Goal: Information Seeking & Learning: Learn about a topic

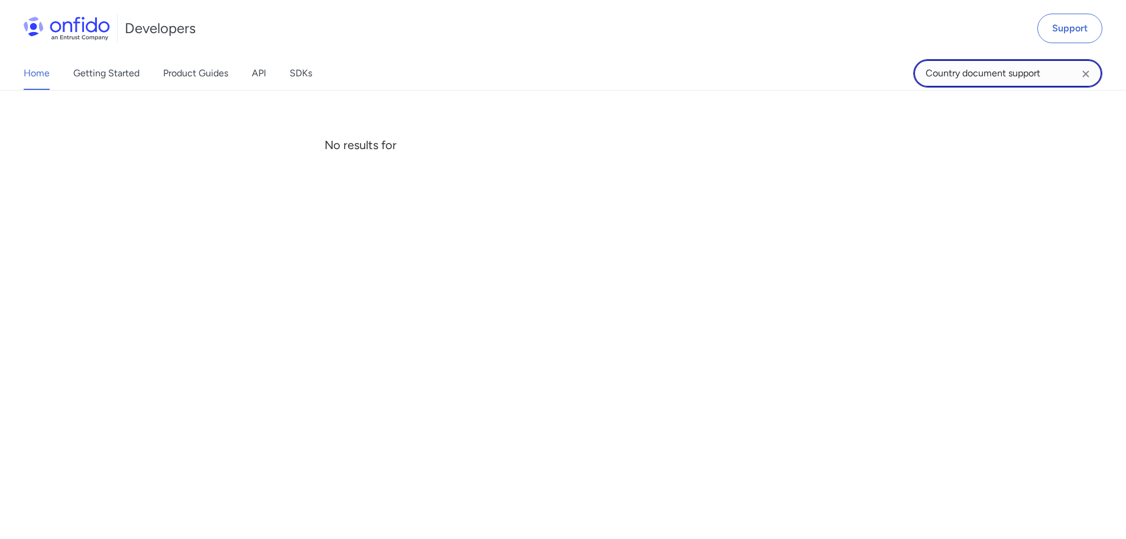
click at [997, 79] on input "Country document support" at bounding box center [1007, 73] width 189 height 28
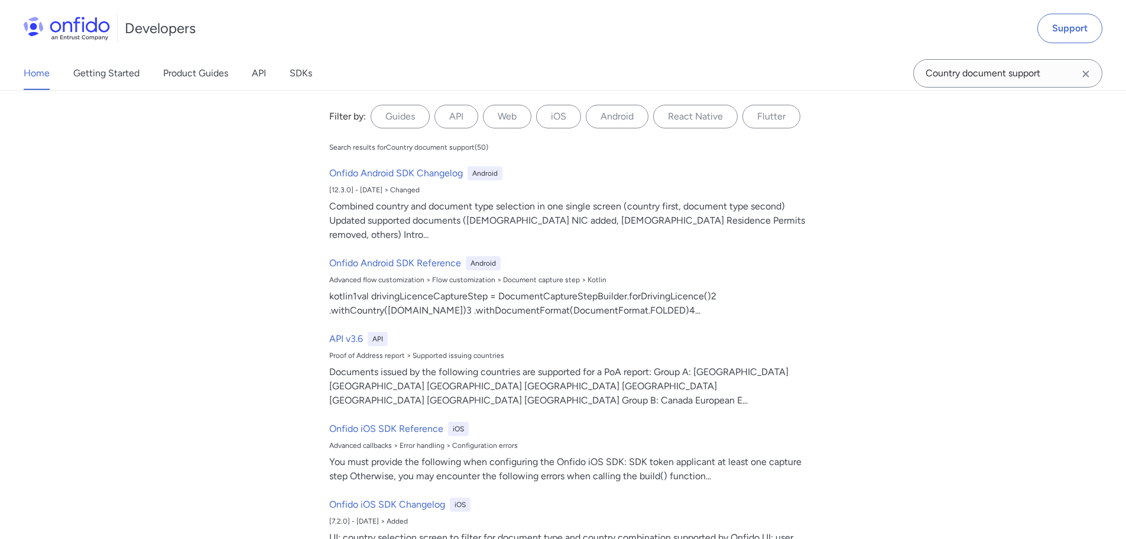
click at [1085, 75] on icon "Clear search field button" at bounding box center [1086, 74] width 14 height 14
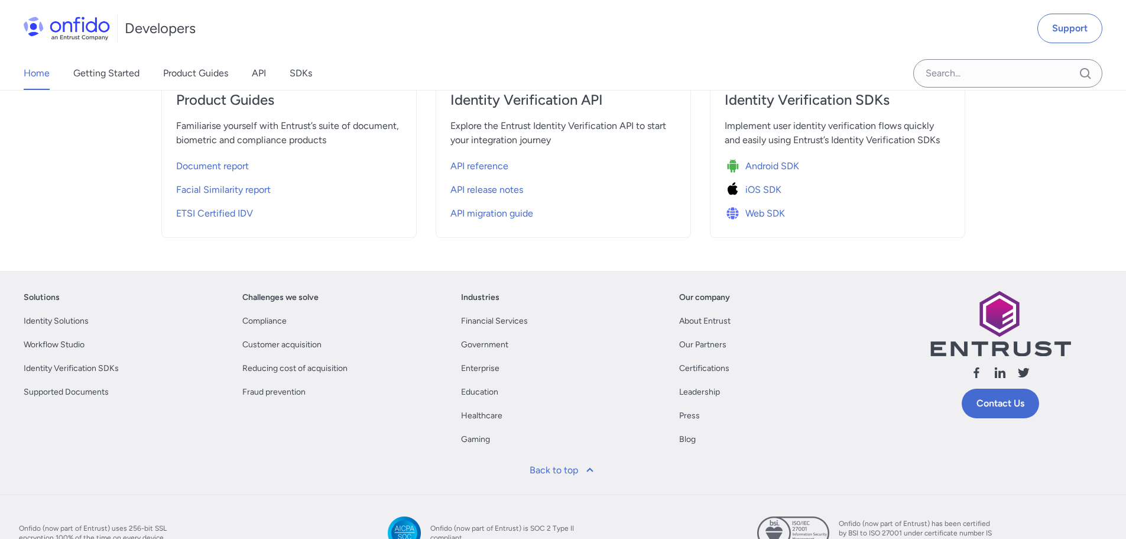
scroll to position [471, 0]
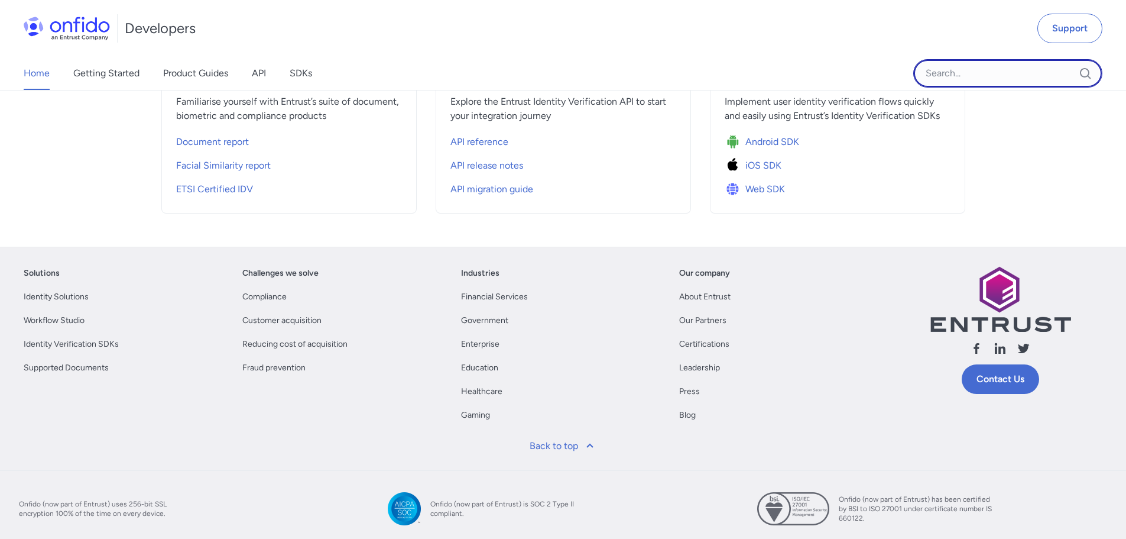
click at [1015, 72] on input "Onfido search input field" at bounding box center [1007, 73] width 189 height 28
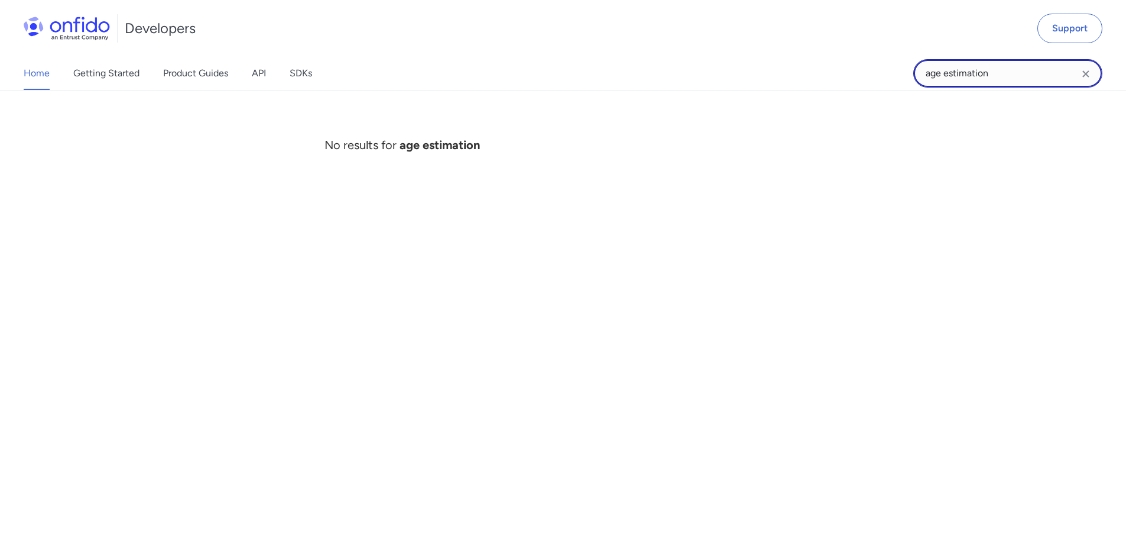
click at [991, 80] on input "age estimation" at bounding box center [1007, 73] width 189 height 28
drag, startPoint x: 991, startPoint y: 72, endPoint x: 944, endPoint y: 72, distance: 46.7
click at [944, 72] on input "age estimation" at bounding box center [1007, 73] width 189 height 28
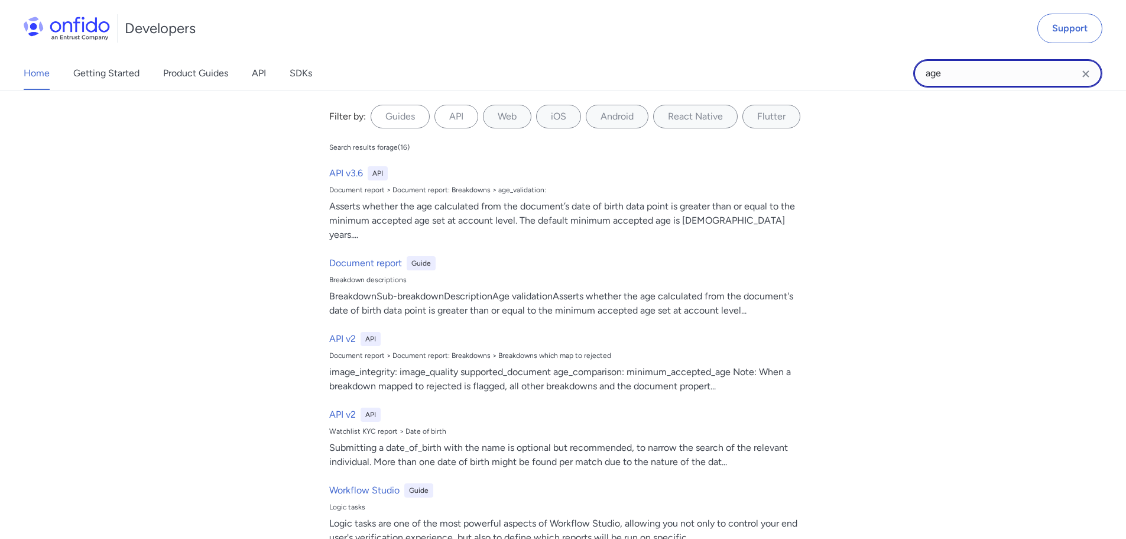
click at [962, 67] on input "age" at bounding box center [1007, 73] width 189 height 28
click at [947, 78] on input "age" at bounding box center [1007, 73] width 189 height 28
type input "customer age"
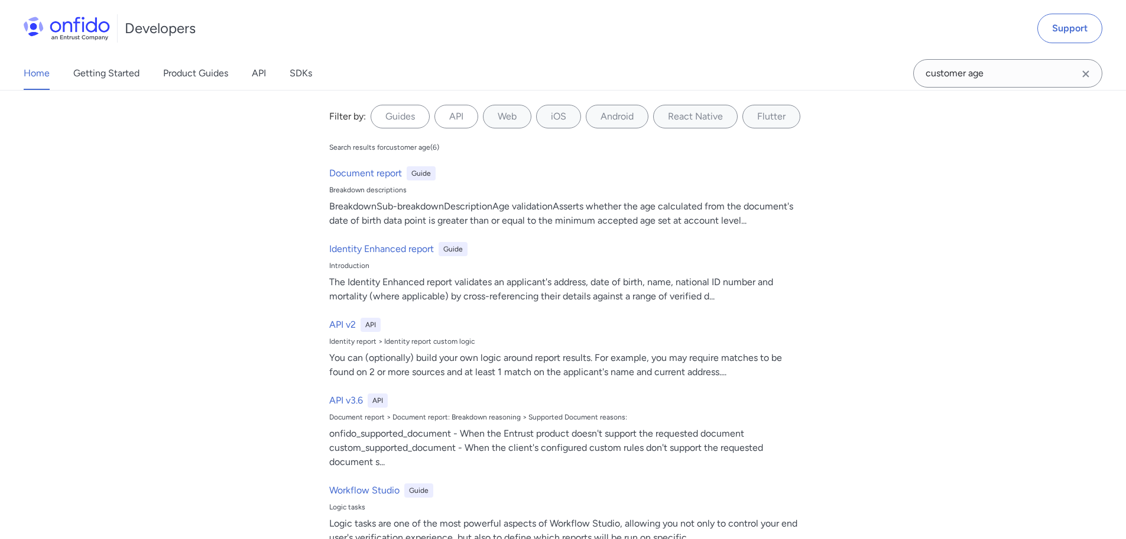
click at [296, 221] on div "Filter by: Guides API Web iOS Android React Native Flutter Filter by... Search …" at bounding box center [563, 314] width 1126 height 449
click at [226, 286] on div "Filter by: Guides API Web iOS Android React Native Flutter Filter by... Search …" at bounding box center [563, 314] width 1126 height 449
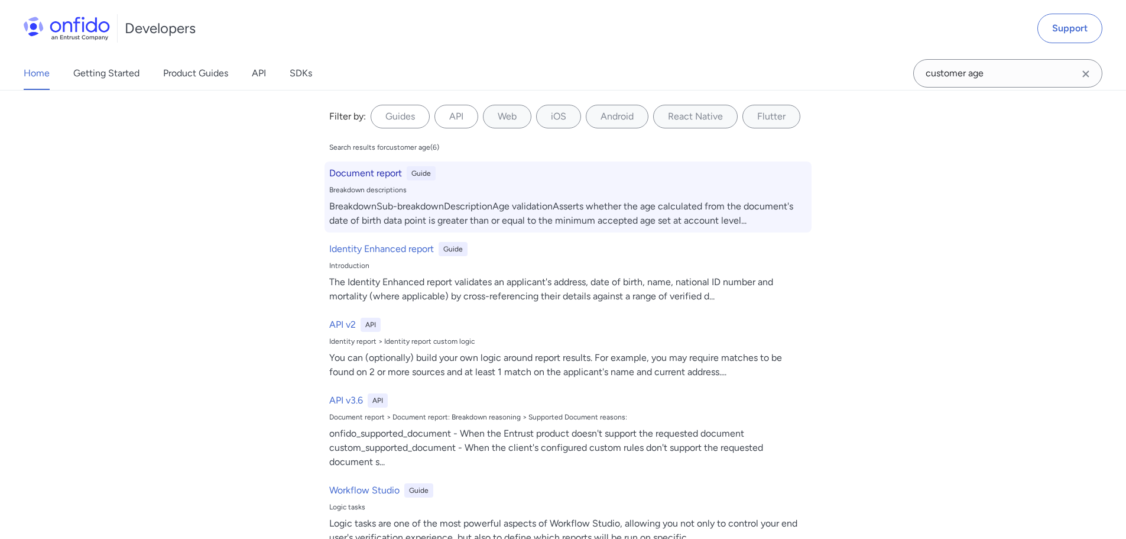
click at [343, 169] on h6 "Document report" at bounding box center [365, 173] width 73 height 14
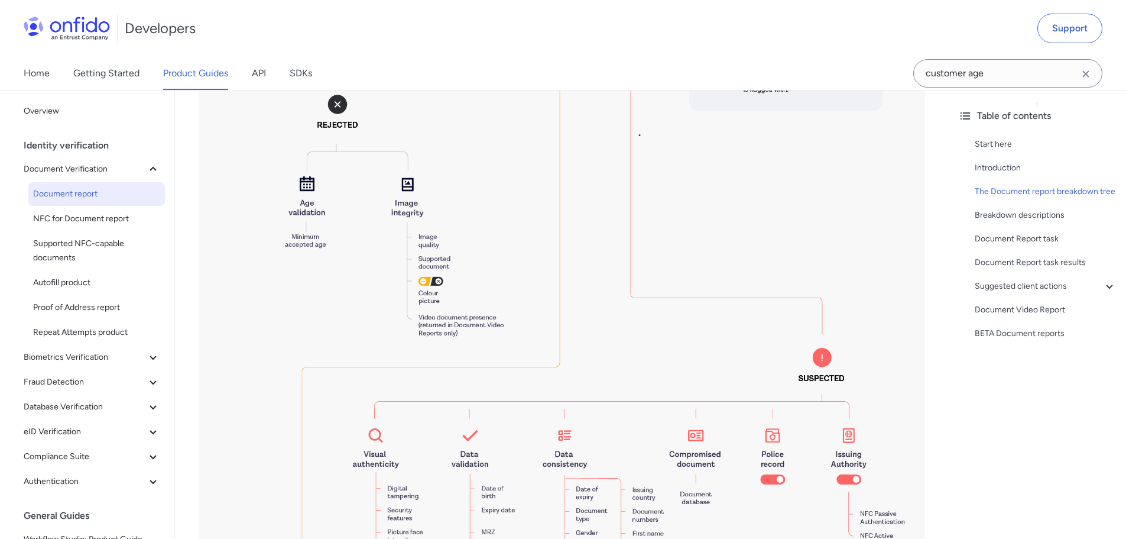
scroll to position [1085, 0]
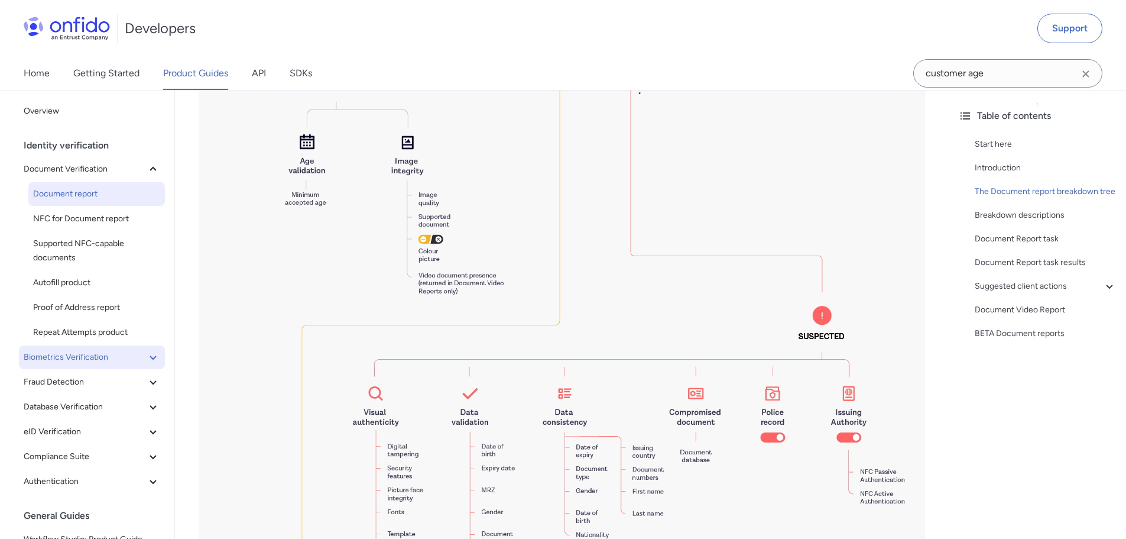
click at [82, 359] on span "Biometrics Verification" at bounding box center [85, 357] width 122 height 14
click at [78, 384] on span "Facial Similarity reports" at bounding box center [96, 382] width 127 height 14
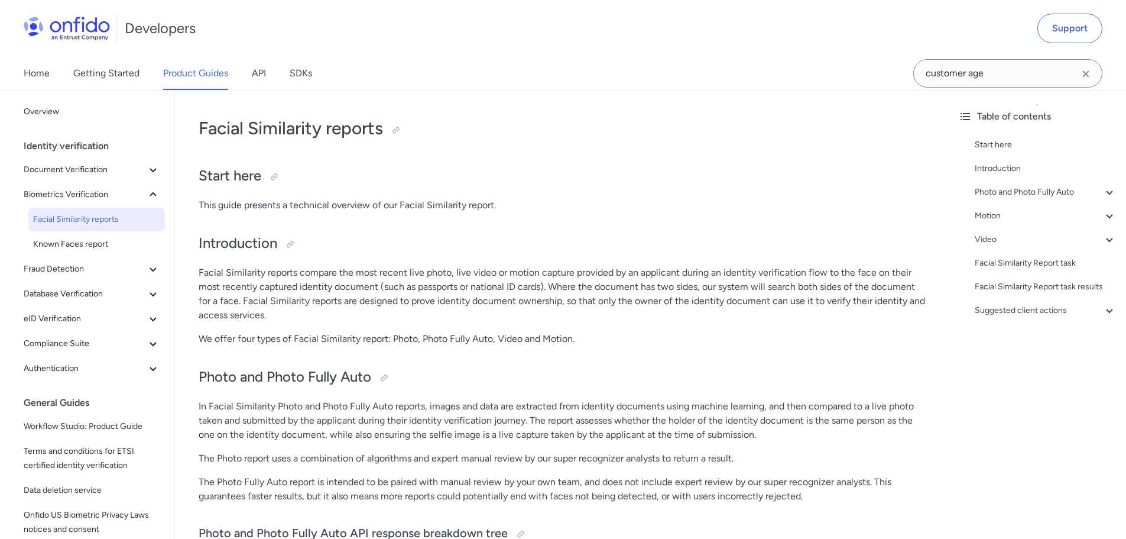
click at [352, 286] on p "Facial Similarity reports compare the most recent live photo, live video or mot…" at bounding box center [562, 293] width 727 height 57
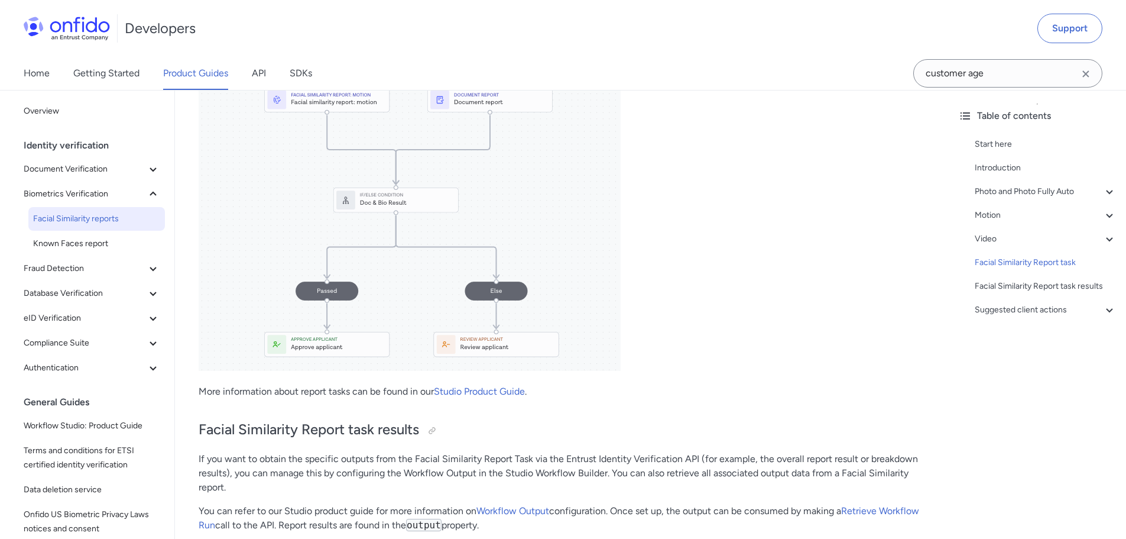
scroll to position [5025, 0]
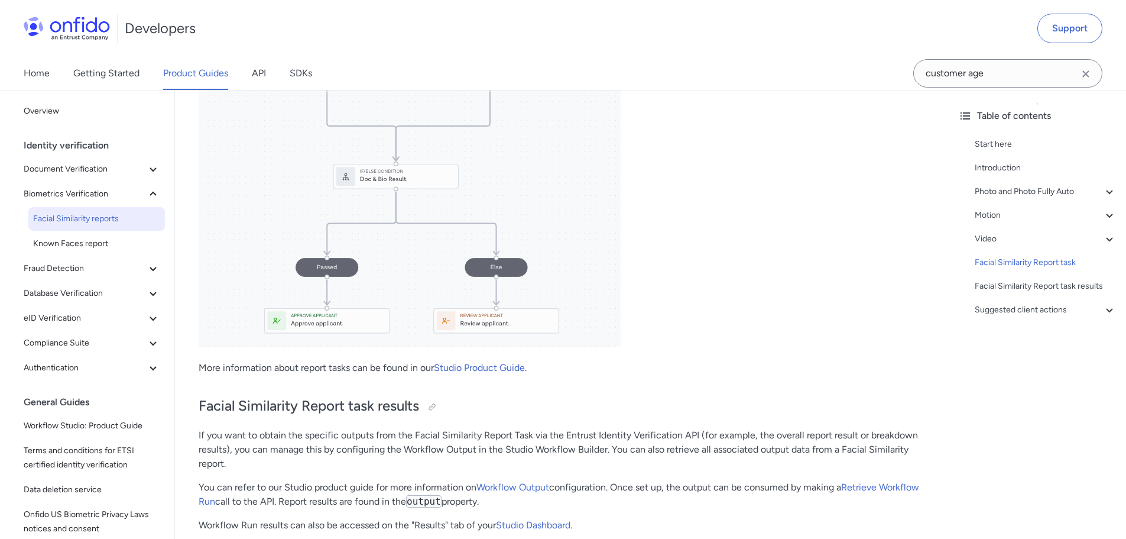
drag, startPoint x: 709, startPoint y: 208, endPoint x: 430, endPoint y: 451, distance: 370.0
click at [430, 451] on p "If you want to obtain the specific outputs from the Facial Similarity Report Ta…" at bounding box center [562, 449] width 727 height 43
drag, startPoint x: 264, startPoint y: 436, endPoint x: 503, endPoint y: 436, distance: 239.4
click at [503, 436] on p "If you want to obtain the specific outputs from the Facial Similarity Report Ta…" at bounding box center [562, 449] width 727 height 43
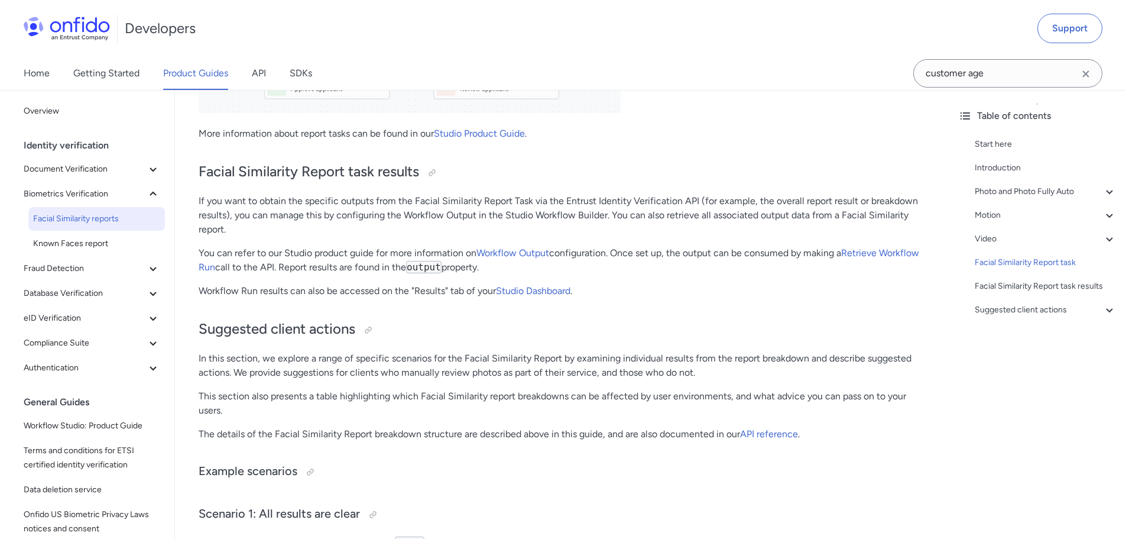
scroll to position [5262, 0]
drag, startPoint x: 759, startPoint y: 256, endPoint x: 798, endPoint y: 252, distance: 39.2
click at [759, 256] on p "You can refer to our Studio product guide for more information on Workflow Outp…" at bounding box center [562, 258] width 727 height 28
click at [342, 355] on p "In this section, we explore a range of specific scenarios for the Facial Simila…" at bounding box center [562, 363] width 727 height 28
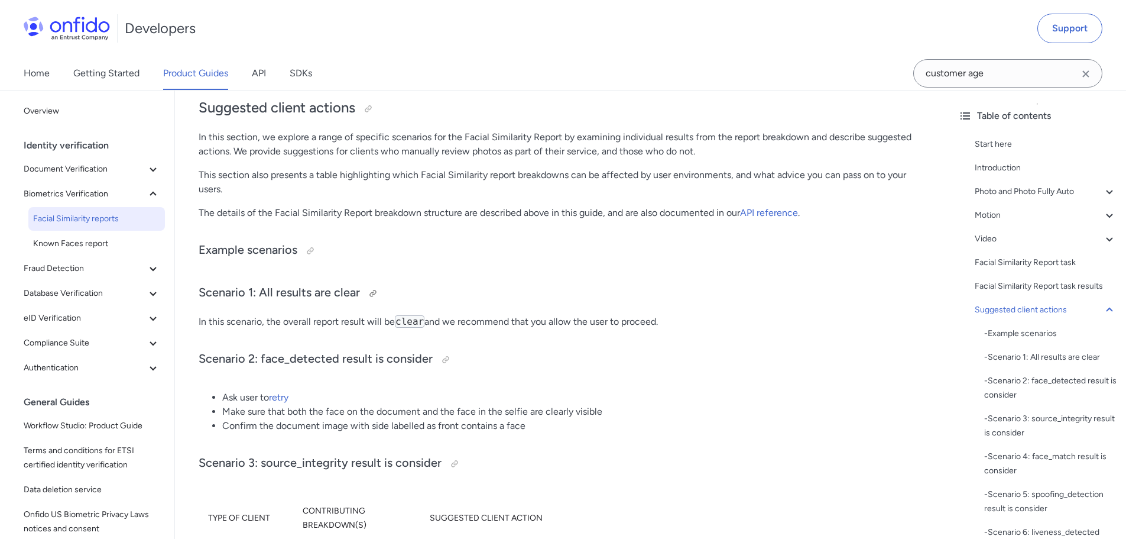
scroll to position [5498, 0]
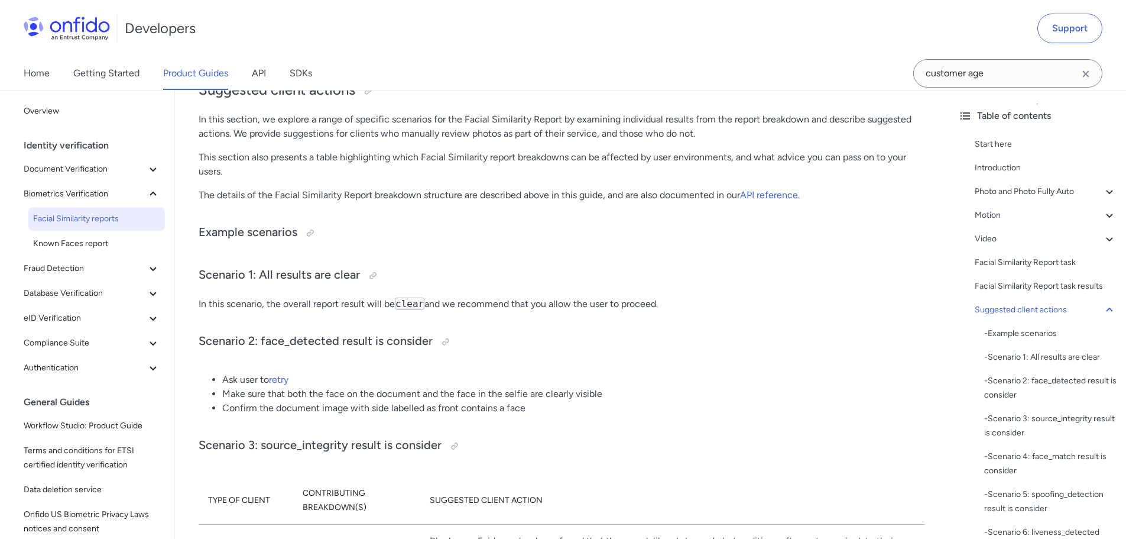
click at [234, 394] on li "Make sure that both the face on the document and the face in the selfie are cle…" at bounding box center [573, 394] width 703 height 14
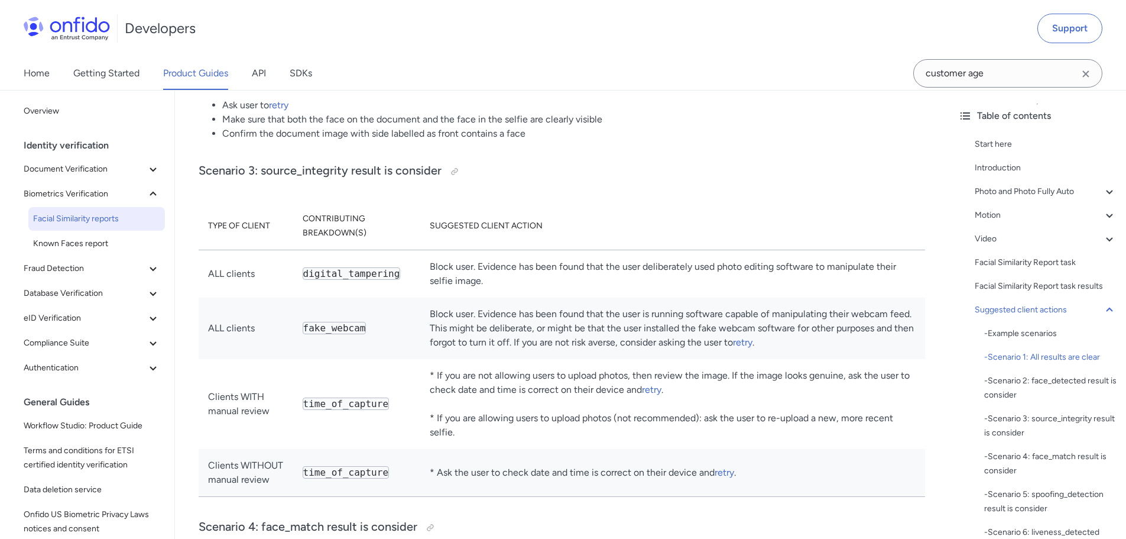
scroll to position [5794, 0]
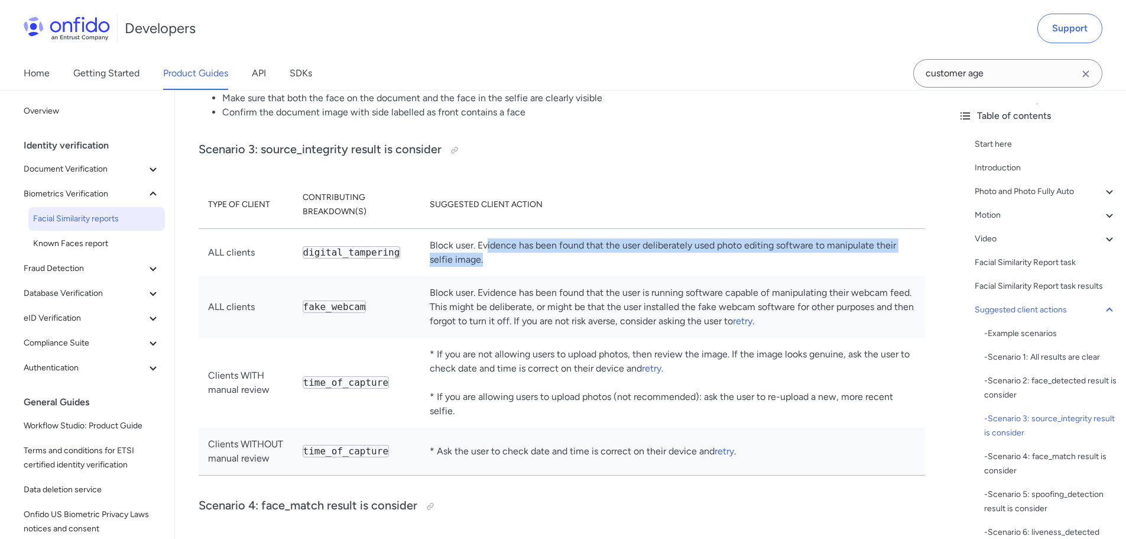
drag, startPoint x: 481, startPoint y: 244, endPoint x: 481, endPoint y: 253, distance: 8.9
click at [481, 253] on td "Block user. Evidence has been found that the user deliberately used photo editi…" at bounding box center [672, 252] width 505 height 48
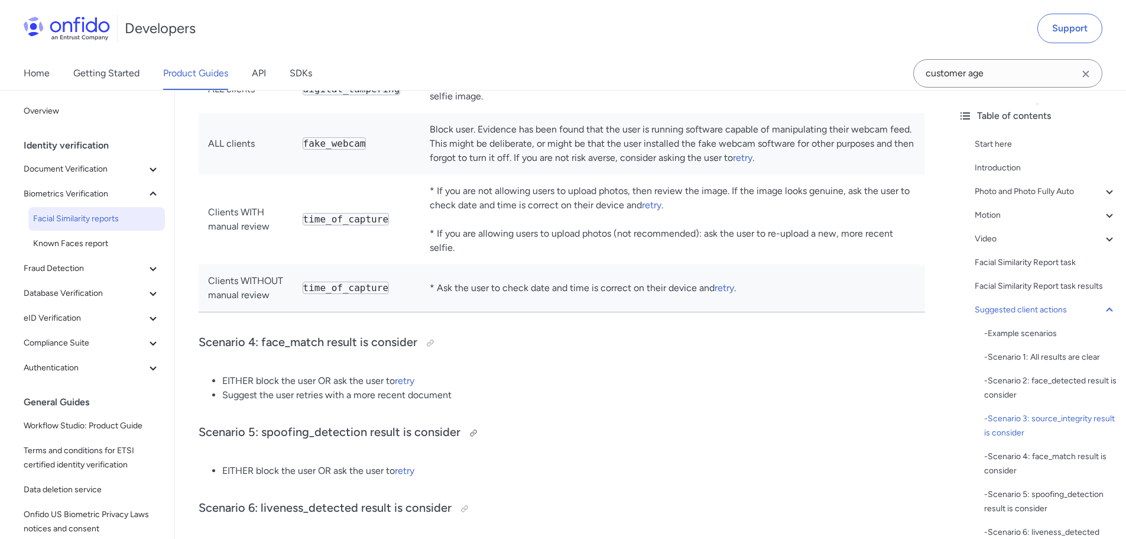
scroll to position [5971, 0]
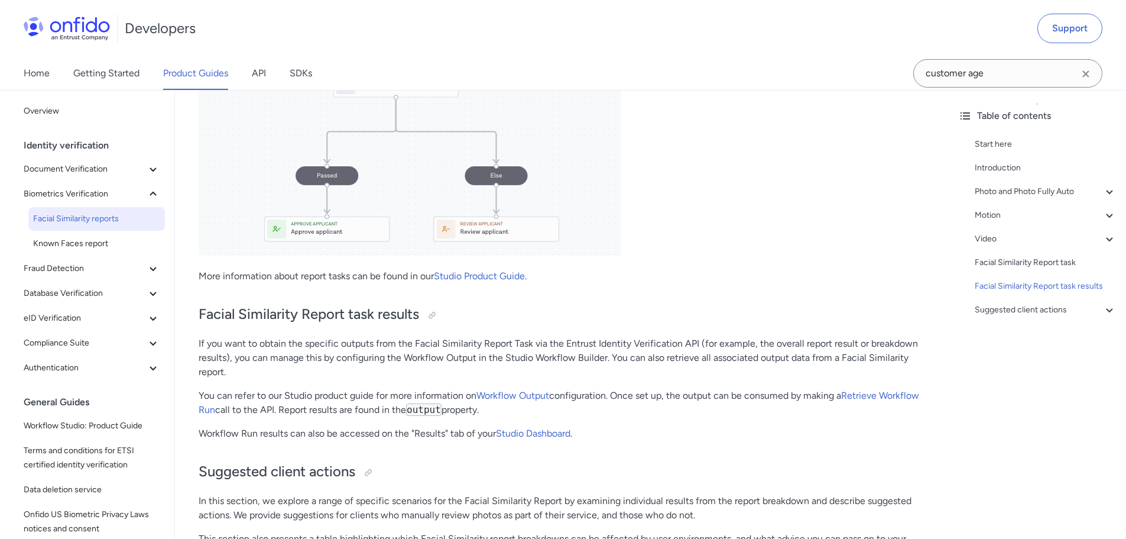
scroll to position [5085, 0]
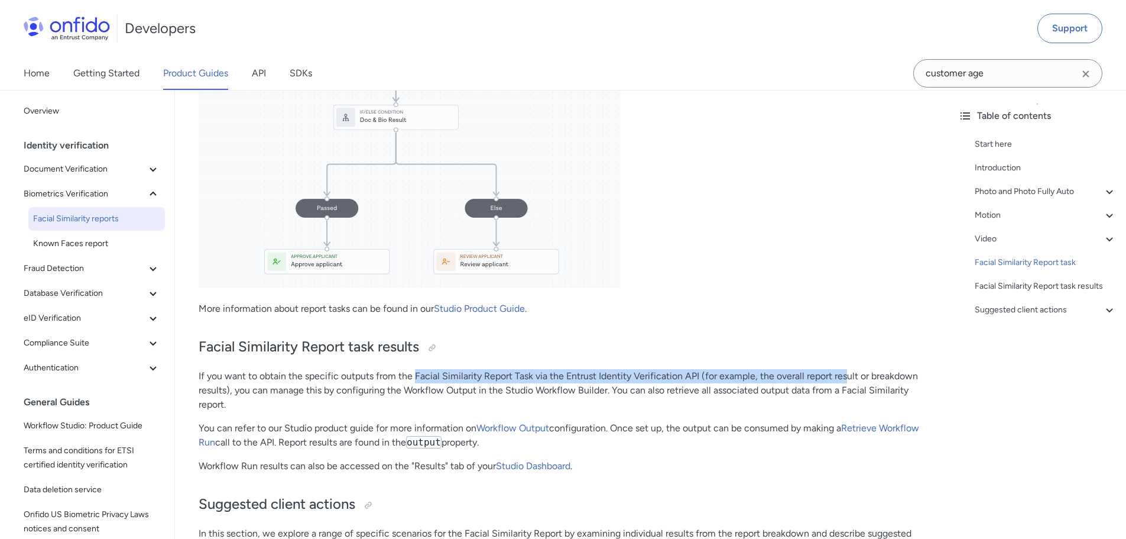
drag, startPoint x: 416, startPoint y: 377, endPoint x: 847, endPoint y: 377, distance: 430.4
click at [847, 377] on p "If you want to obtain the specific outputs from the Facial Similarity Report Ta…" at bounding box center [562, 390] width 727 height 43
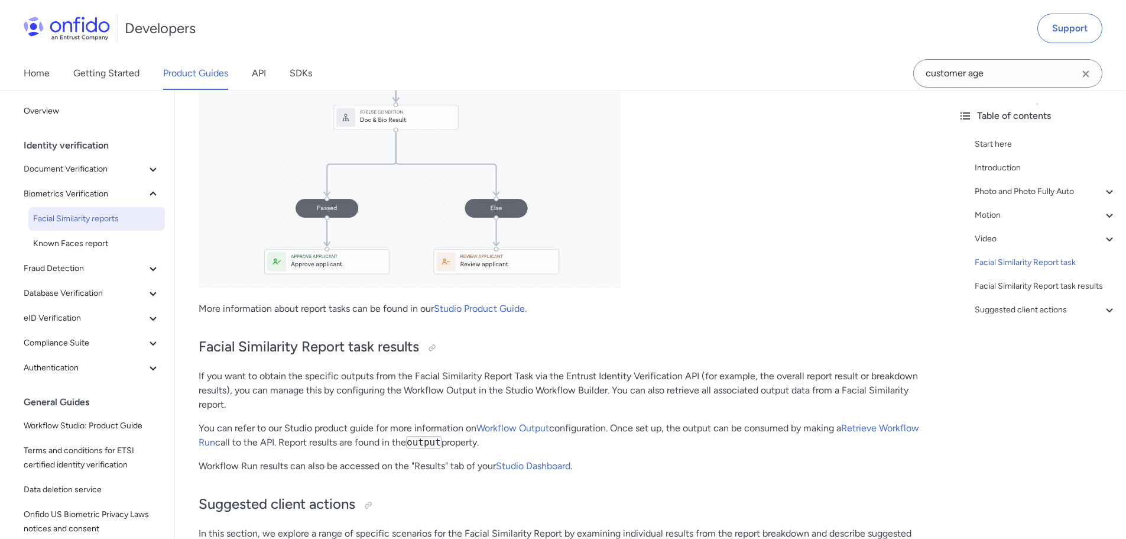
drag, startPoint x: 306, startPoint y: 425, endPoint x: 429, endPoint y: 425, distance: 122.4
click at [306, 425] on p "You can refer to our Studio product guide for more information on Workflow Outp…" at bounding box center [562, 435] width 727 height 28
click at [533, 425] on link "Workflow Output" at bounding box center [513, 427] width 73 height 11
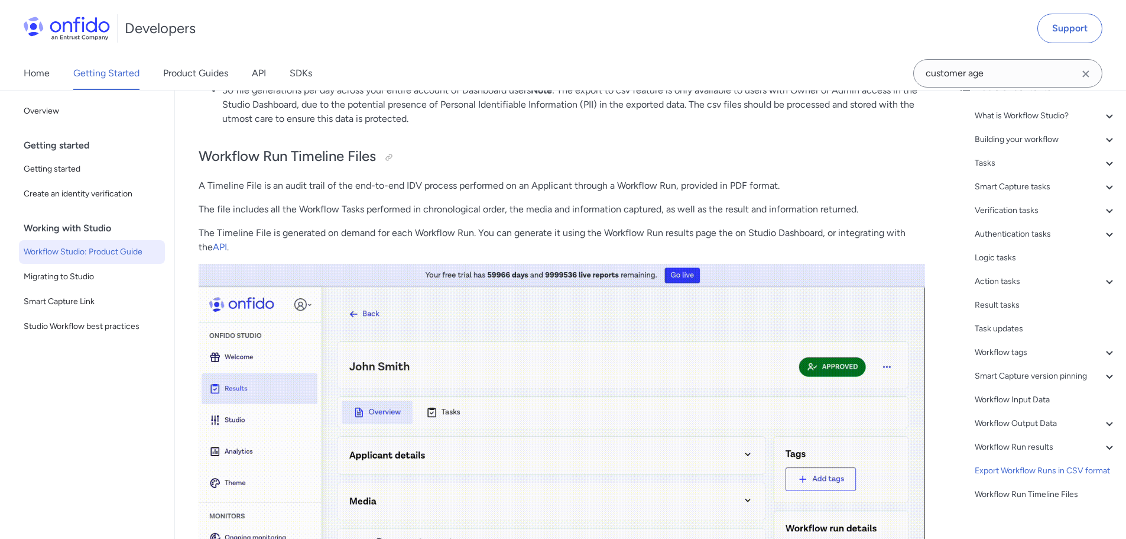
scroll to position [30, 0]
click at [1048, 218] on div "What is Workflow Studio? - The Workflow Builder - Workflows - Workflow Runs - V…" at bounding box center [1037, 305] width 158 height 407
click at [1048, 233] on div "Authentication tasks" at bounding box center [1046, 232] width 142 height 14
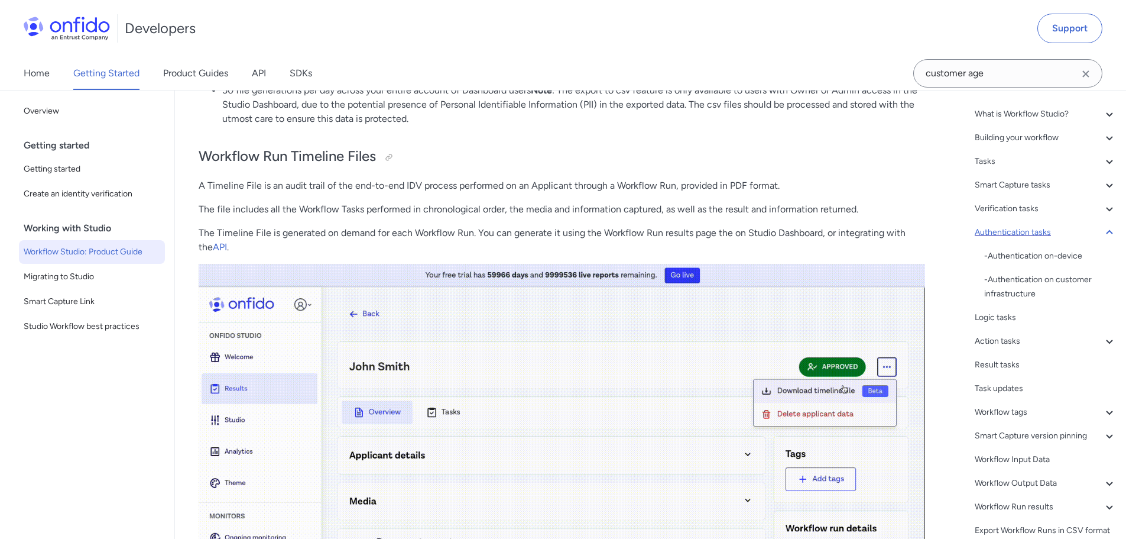
scroll to position [11534, 0]
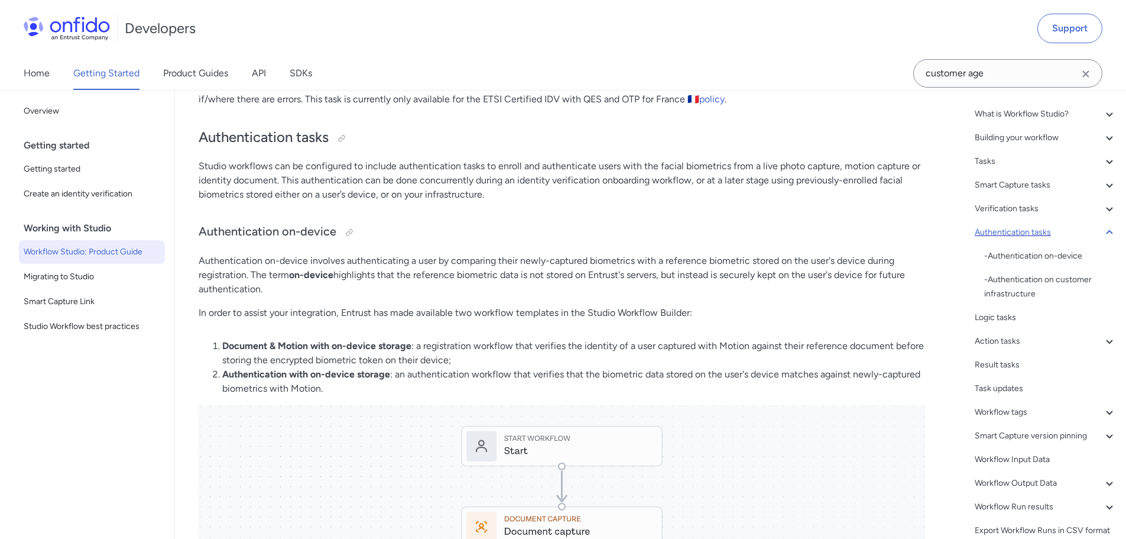
click at [1048, 233] on div "Authentication tasks" at bounding box center [1046, 232] width 142 height 14
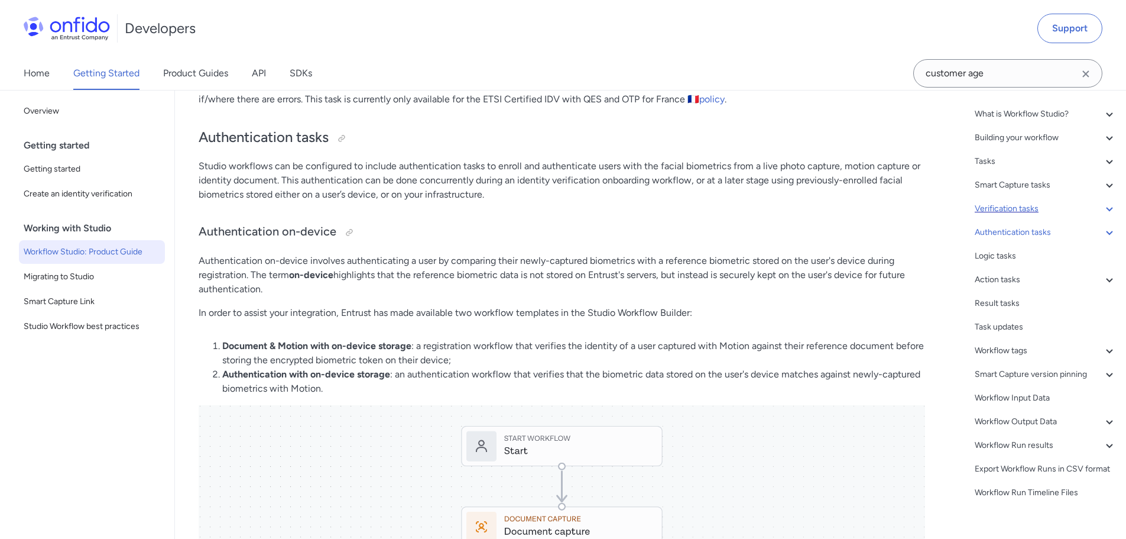
click at [1009, 209] on div "Verification tasks" at bounding box center [1046, 209] width 142 height 14
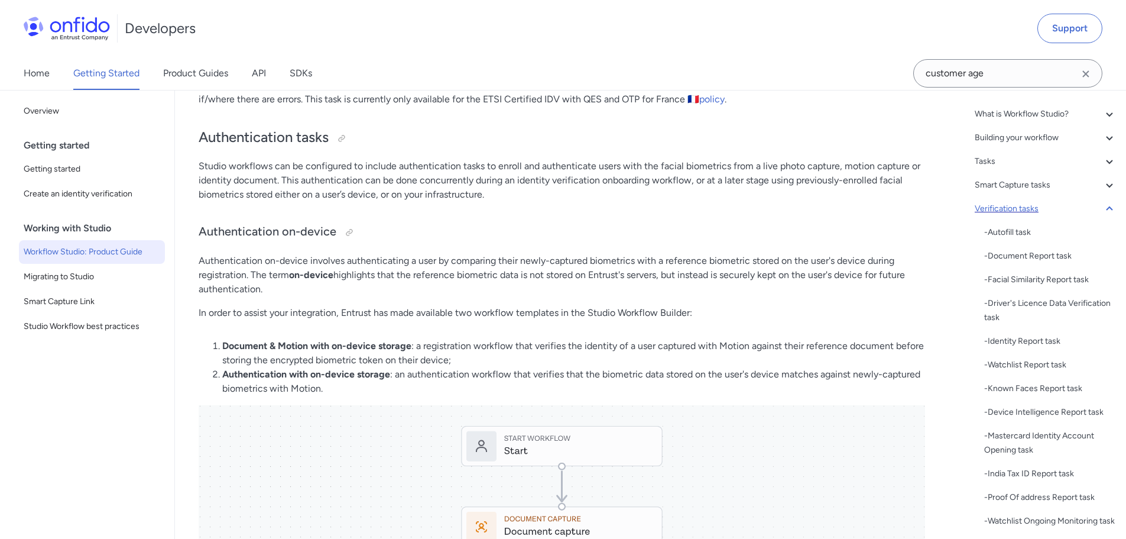
scroll to position [8213, 0]
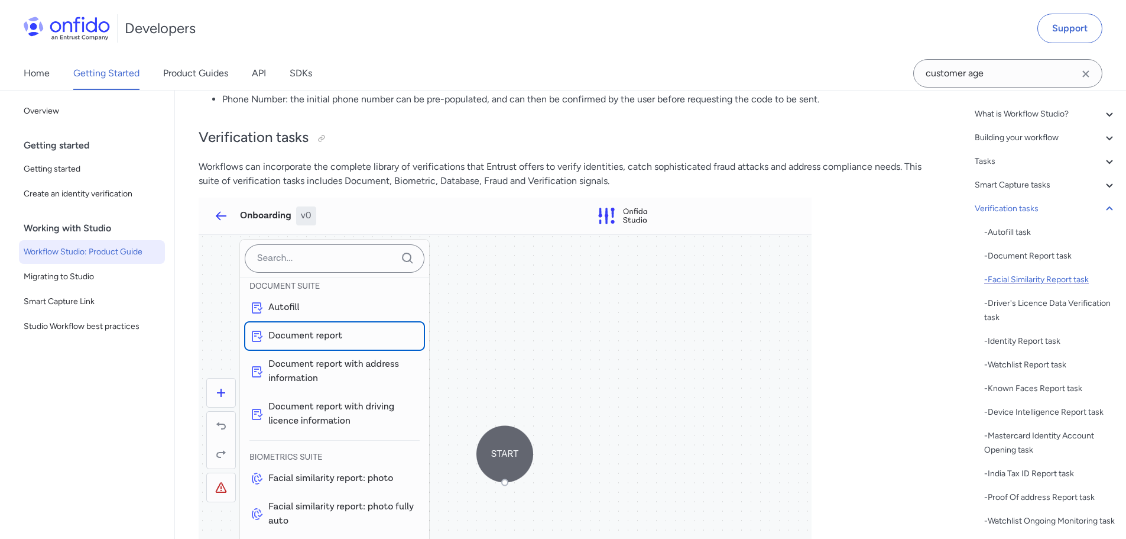
click at [1065, 281] on div "- Facial Similarity Report task" at bounding box center [1050, 280] width 132 height 14
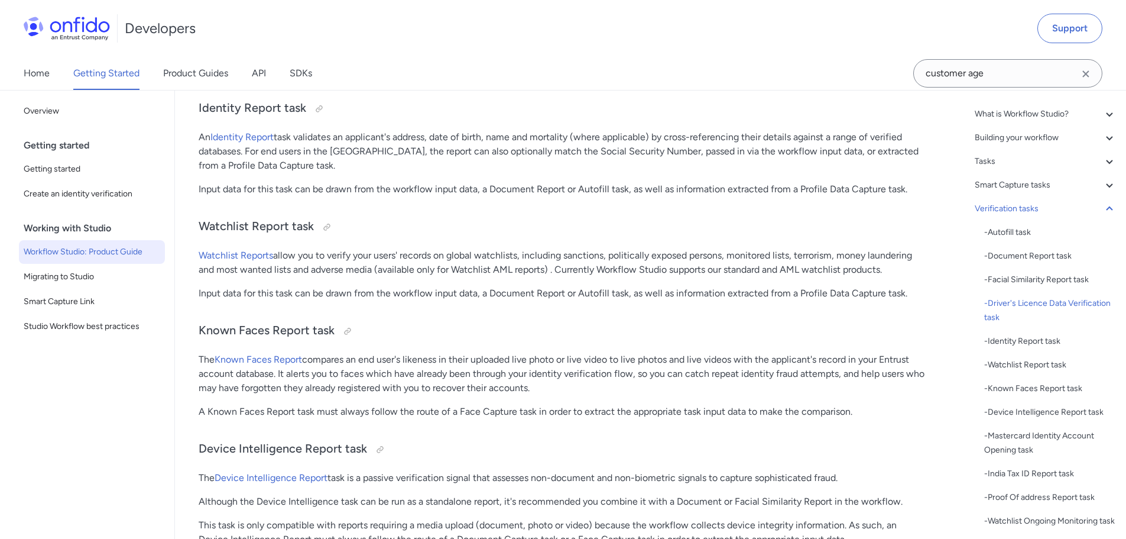
scroll to position [10297, 0]
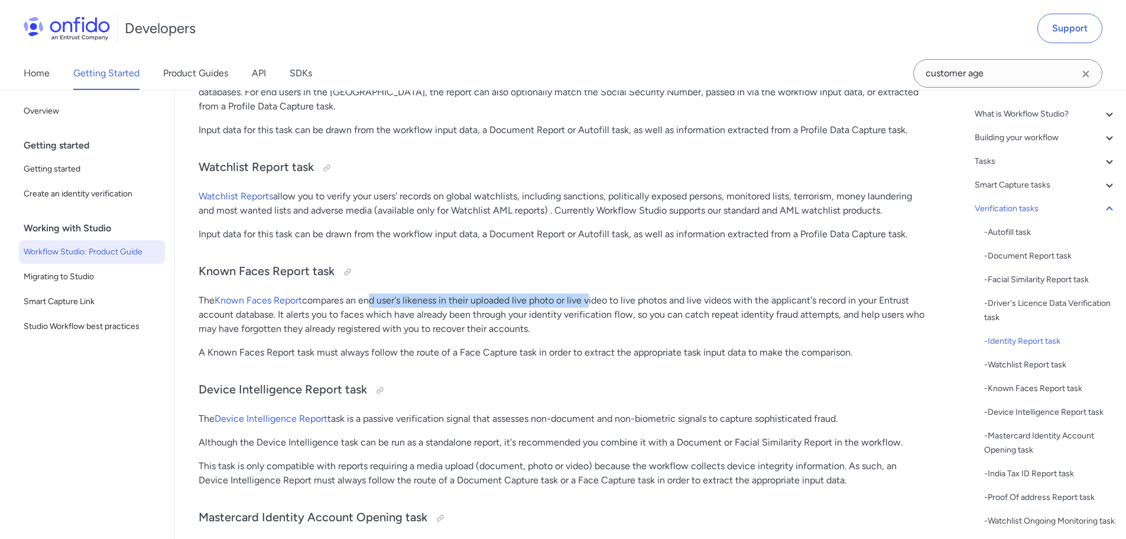
drag, startPoint x: 366, startPoint y: 304, endPoint x: 589, endPoint y: 304, distance: 223.5
click at [589, 304] on p "The Known Faces Report compares an end user's likeness in their uploaded live p…" at bounding box center [562, 314] width 727 height 43
drag, startPoint x: 711, startPoint y: 315, endPoint x: 866, endPoint y: 329, distance: 155.6
click at [866, 329] on p "The Known Faces Report compares an end user's likeness in their uploaded live p…" at bounding box center [562, 314] width 727 height 43
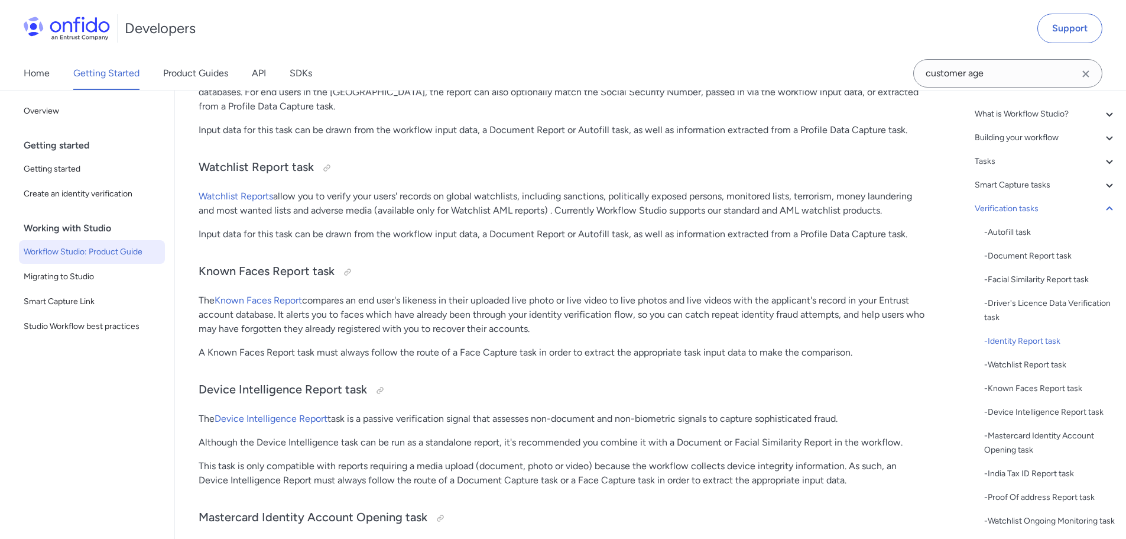
click at [866, 329] on p "The Known Faces Report compares an end user's likeness in their uploaded live p…" at bounding box center [562, 314] width 727 height 43
drag, startPoint x: 279, startPoint y: 327, endPoint x: 696, endPoint y: 326, distance: 417.4
click at [696, 326] on p "The Known Faces Report compares an end user's likeness in their uploaded live p…" at bounding box center [562, 314] width 727 height 43
drag, startPoint x: 694, startPoint y: 325, endPoint x: 683, endPoint y: 298, distance: 29.2
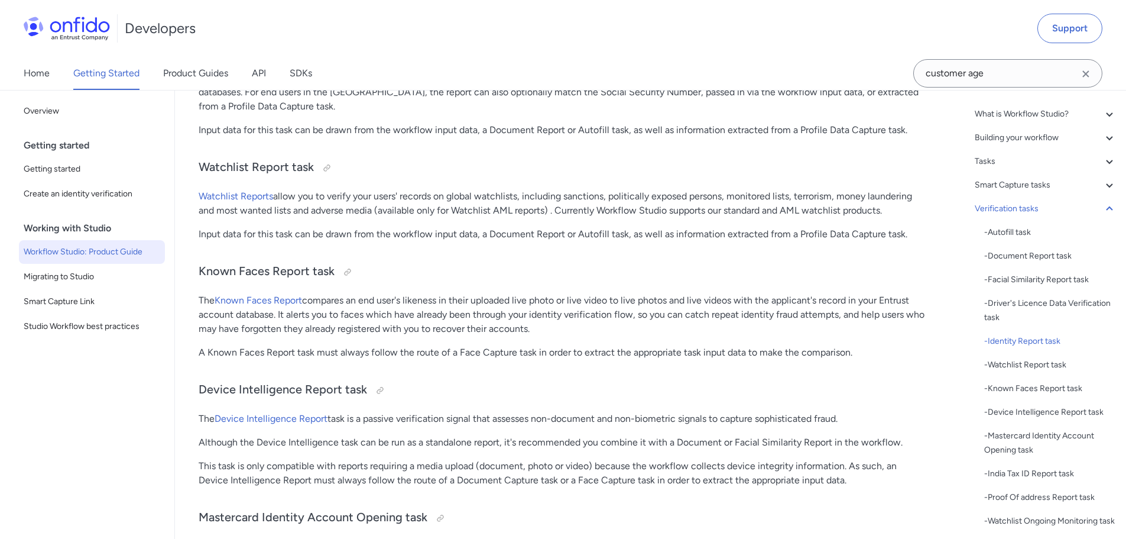
click at [683, 298] on p "The Known Faces Report compares an end user's likeness in their uploaded live p…" at bounding box center [562, 314] width 727 height 43
